Goal: Task Accomplishment & Management: Complete application form

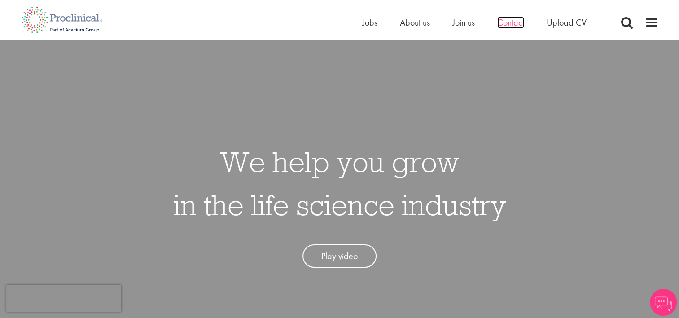
click at [520, 24] on span "Contact" at bounding box center [510, 23] width 27 height 12
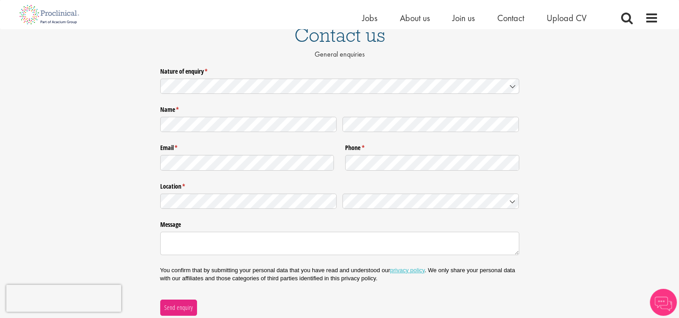
scroll to position [78, 0]
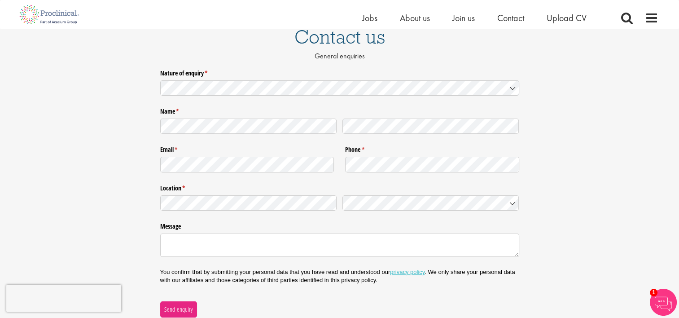
click at [242, 77] on div at bounding box center [339, 86] width 359 height 18
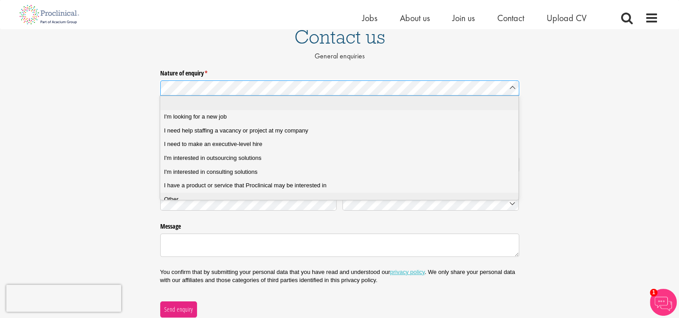
click at [209, 201] on div "Other" at bounding box center [342, 199] width 357 height 8
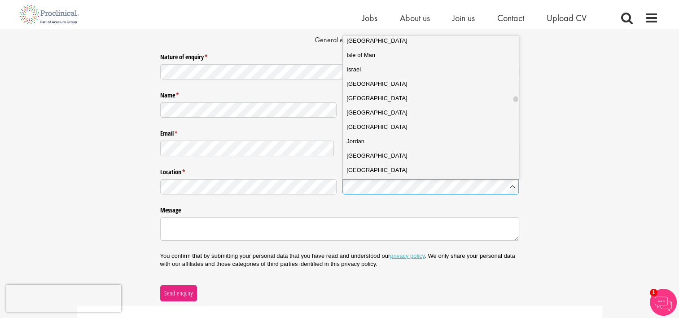
scroll to position [1451, 0]
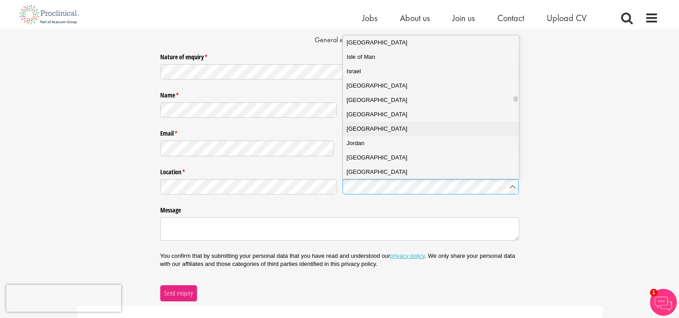
click at [369, 122] on li "[GEOGRAPHIC_DATA]" at bounding box center [434, 129] width 183 height 14
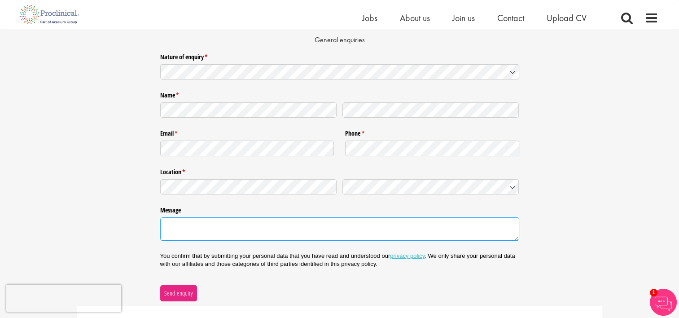
click at [200, 232] on textarea "Message" at bounding box center [339, 228] width 359 height 23
paste textarea "loremipsumdo。 sitame、consectet、AdipiscingelitseDdoeiusmodtempo。 in、utlaboreetdo…"
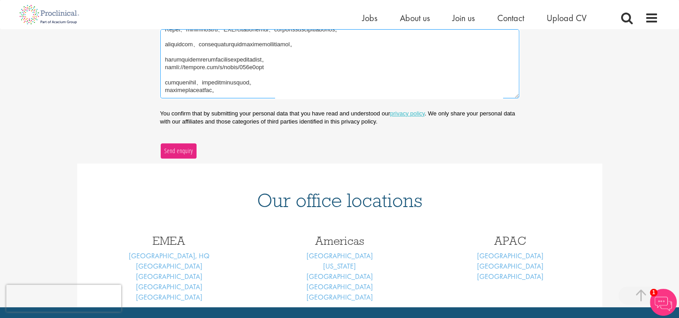
scroll to position [284, 0]
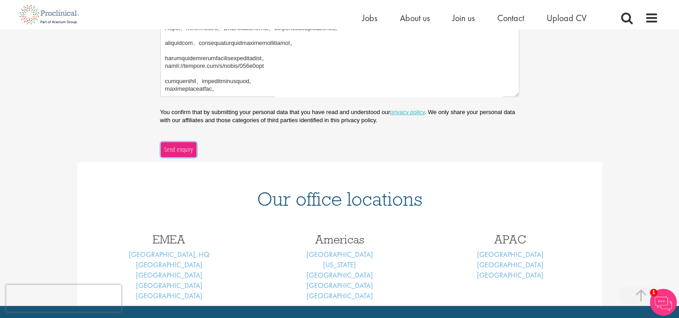
type textarea "loremipsumdo。 sitame、consectet、AdipiscingelitseDdoeiusmodtempo。 in、utlaboreetdo…"
click at [172, 147] on span "Send enquiry" at bounding box center [178, 150] width 29 height 10
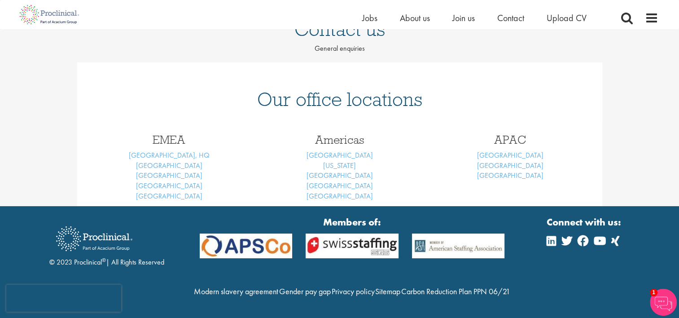
scroll to position [105, 0]
